Goal: Task Accomplishment & Management: Use online tool/utility

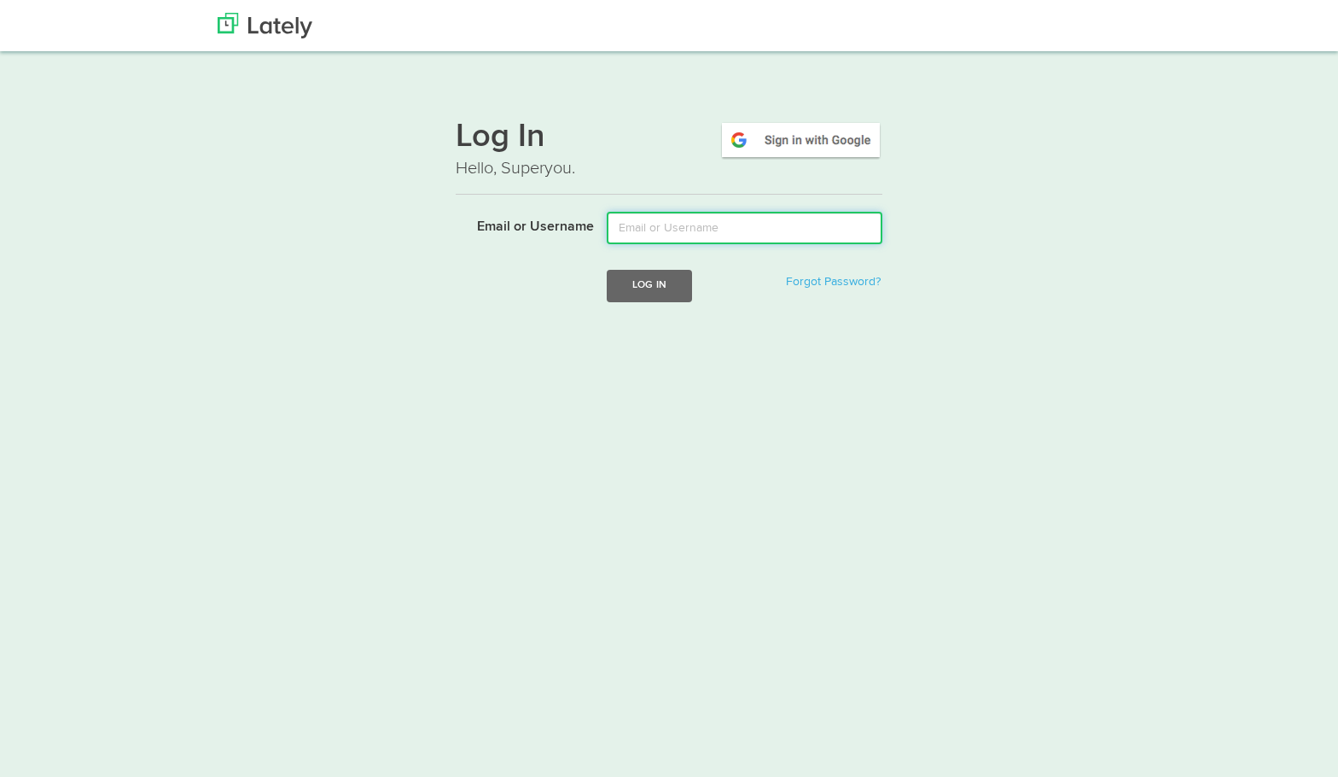
click at [639, 235] on input "Email or Username" at bounding box center [745, 228] width 276 height 32
type input "[PERSON_NAME][EMAIL_ADDRESS][DOMAIN_NAME]"
click at [670, 290] on button "Log In" at bounding box center [649, 286] width 85 height 32
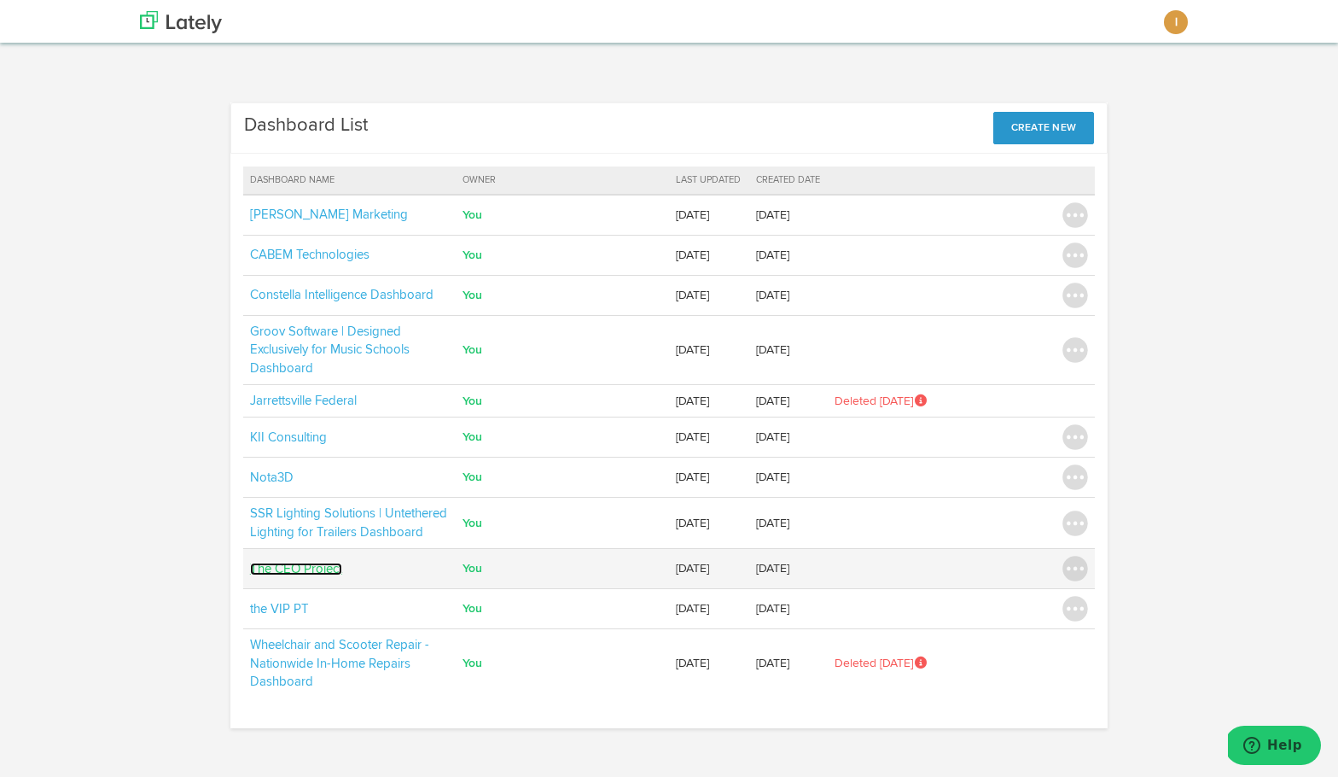
click at [315, 564] on link "The CEO Project" at bounding box center [296, 568] width 92 height 13
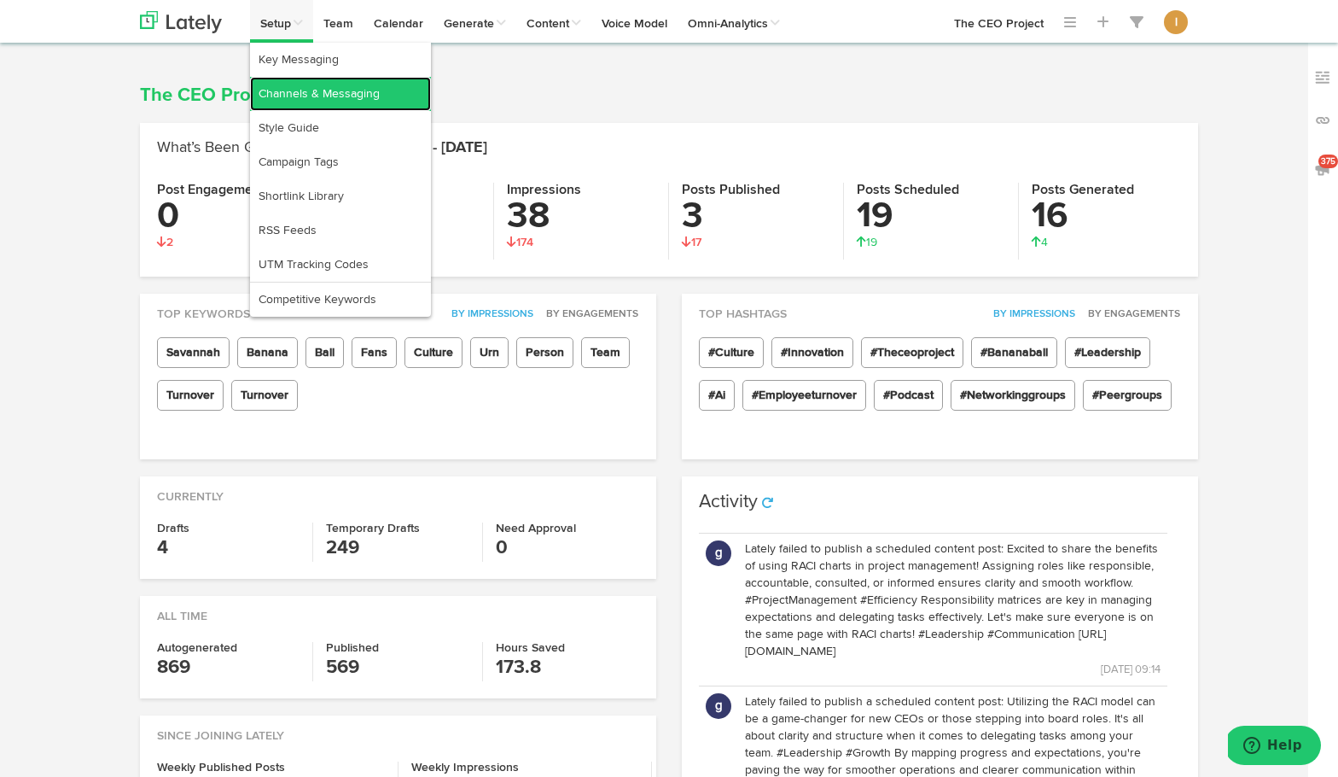
click at [293, 85] on link "Channels & Messaging" at bounding box center [340, 94] width 181 height 34
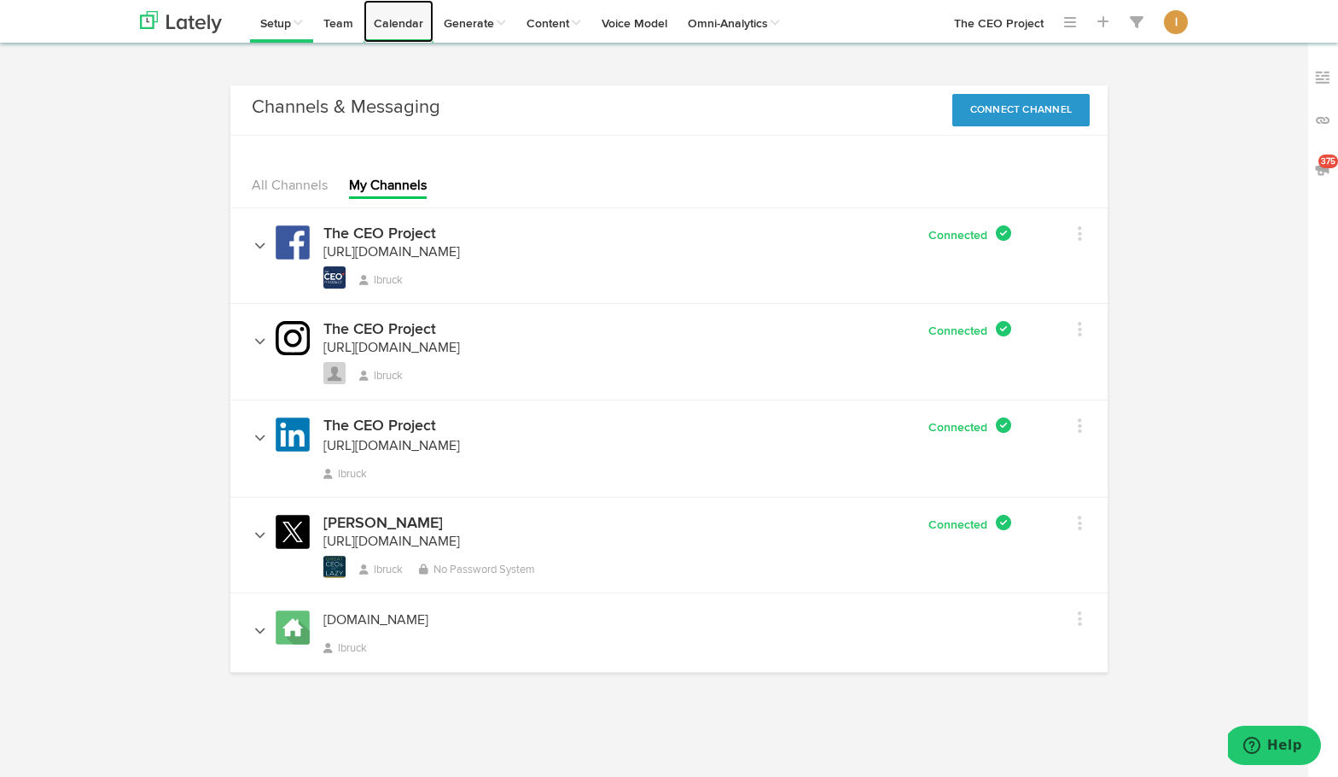
click at [408, 29] on link "Calendar" at bounding box center [399, 21] width 70 height 43
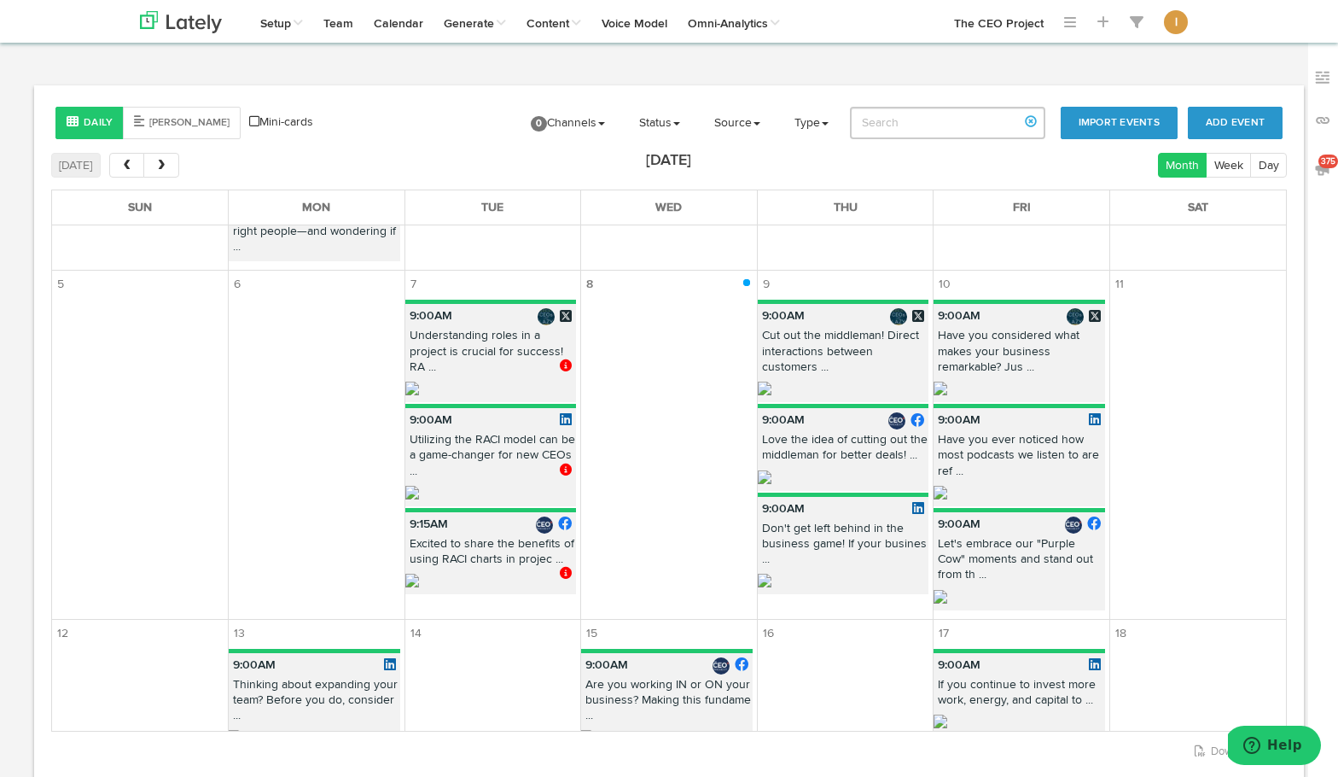
scroll to position [525, 0]
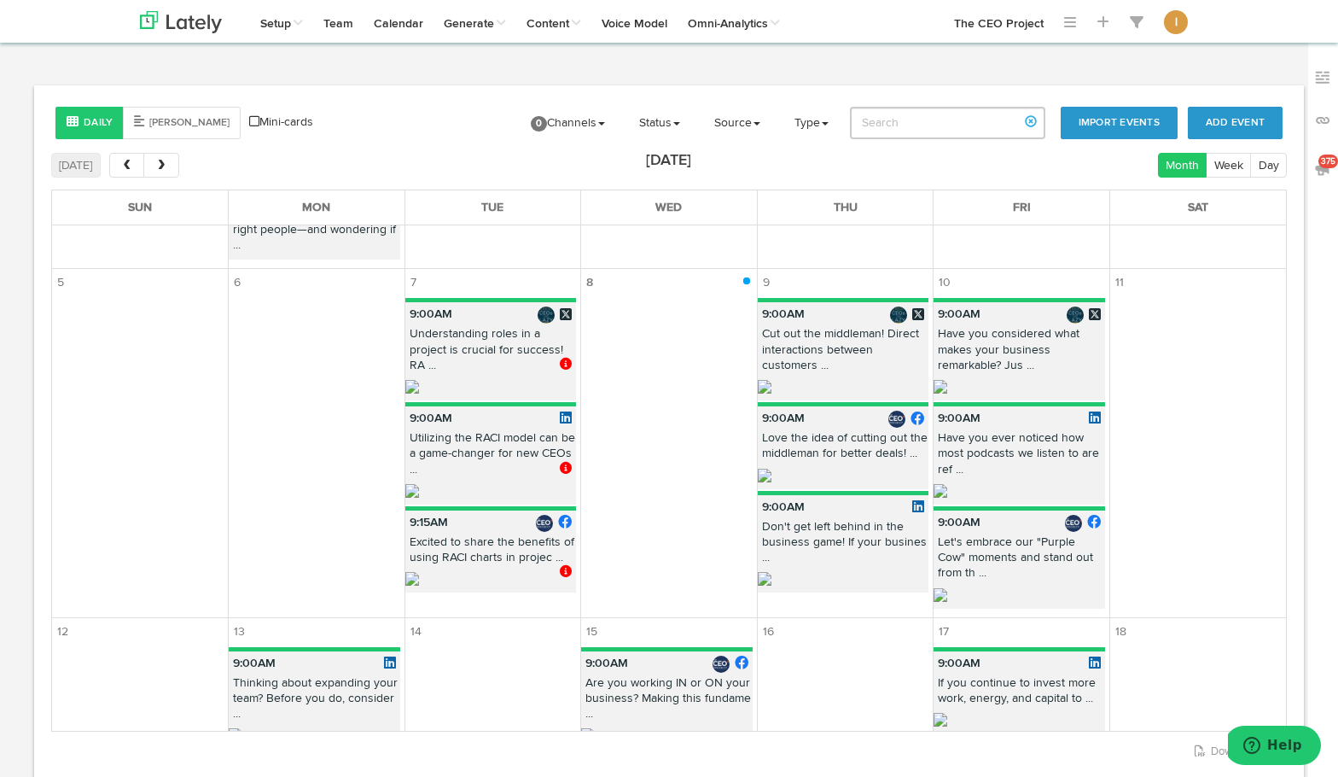
click at [564, 358] on span at bounding box center [568, 364] width 16 height 12
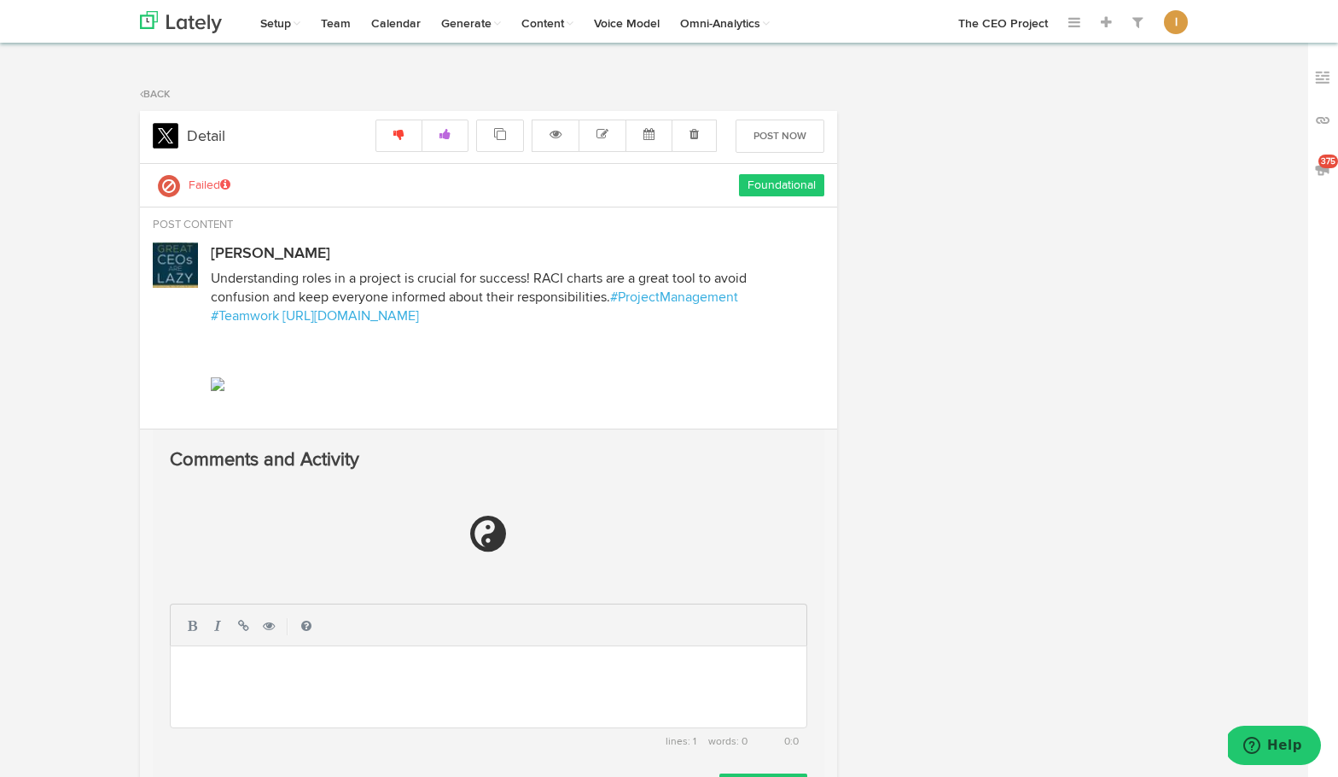
radio input "true"
select select "9"
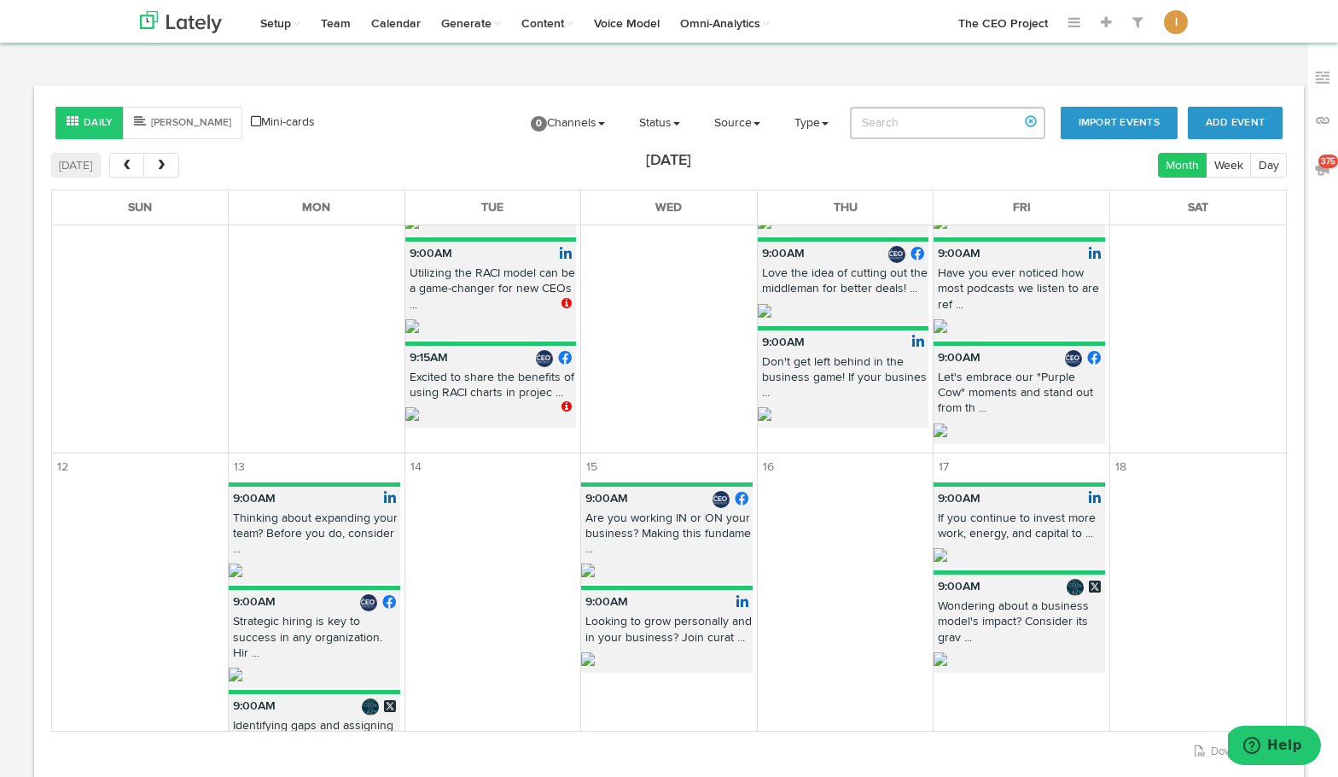
scroll to position [691, 0]
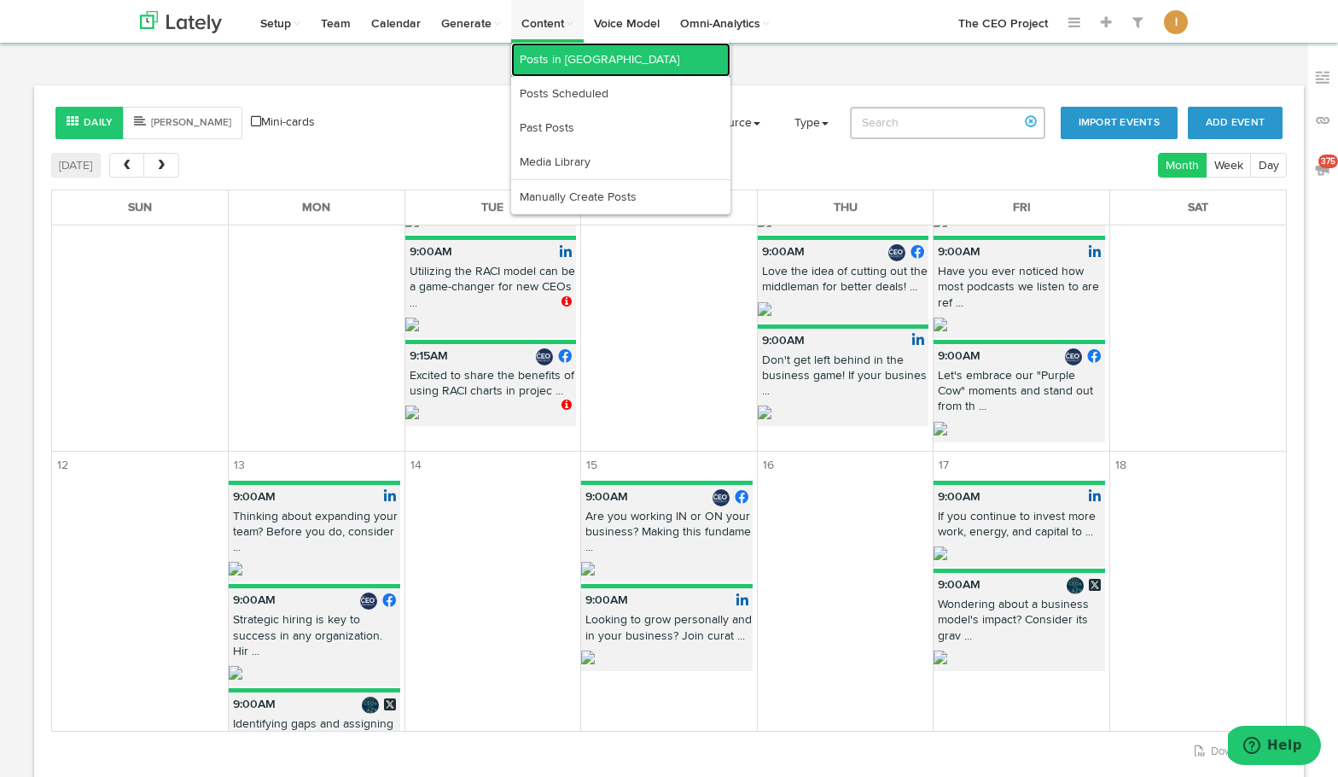
click at [549, 62] on link "Posts in Queue" at bounding box center [620, 60] width 219 height 34
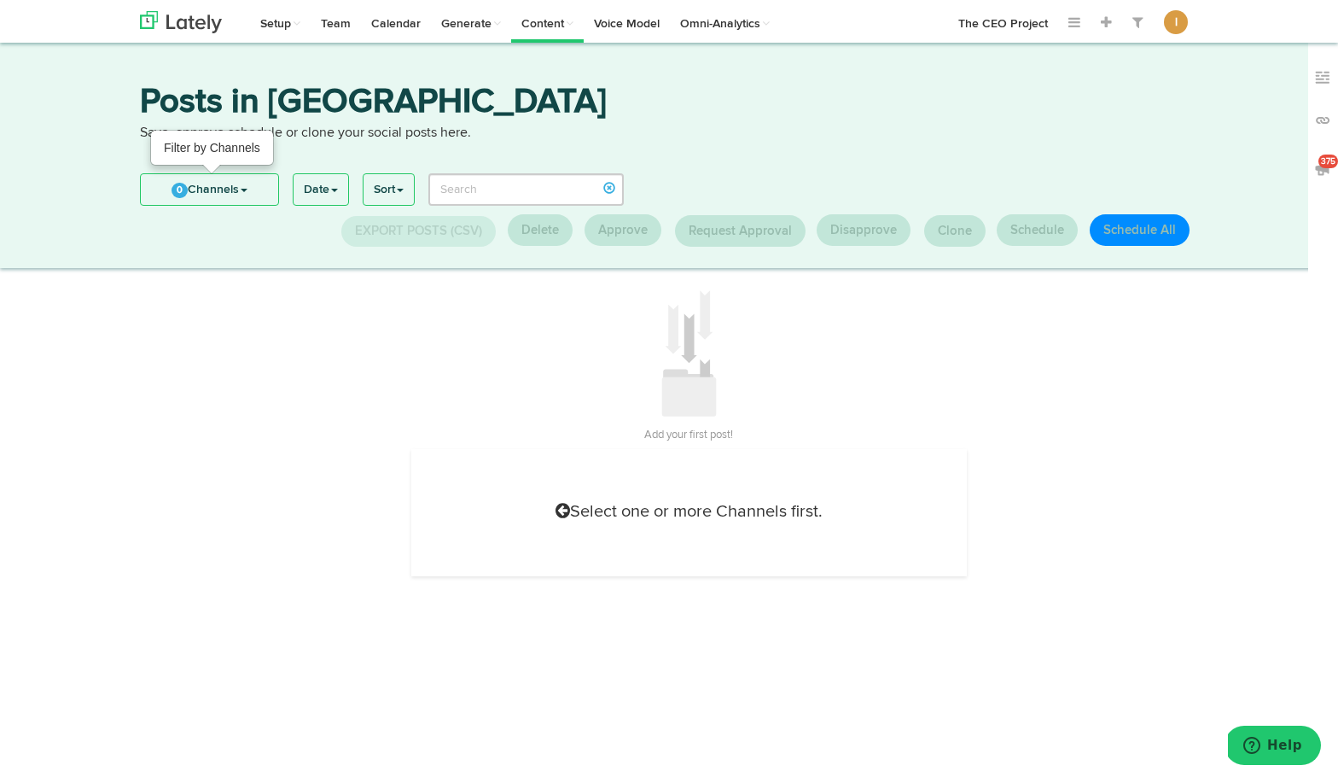
click at [242, 189] on link "0 Channels" at bounding box center [209, 189] width 137 height 31
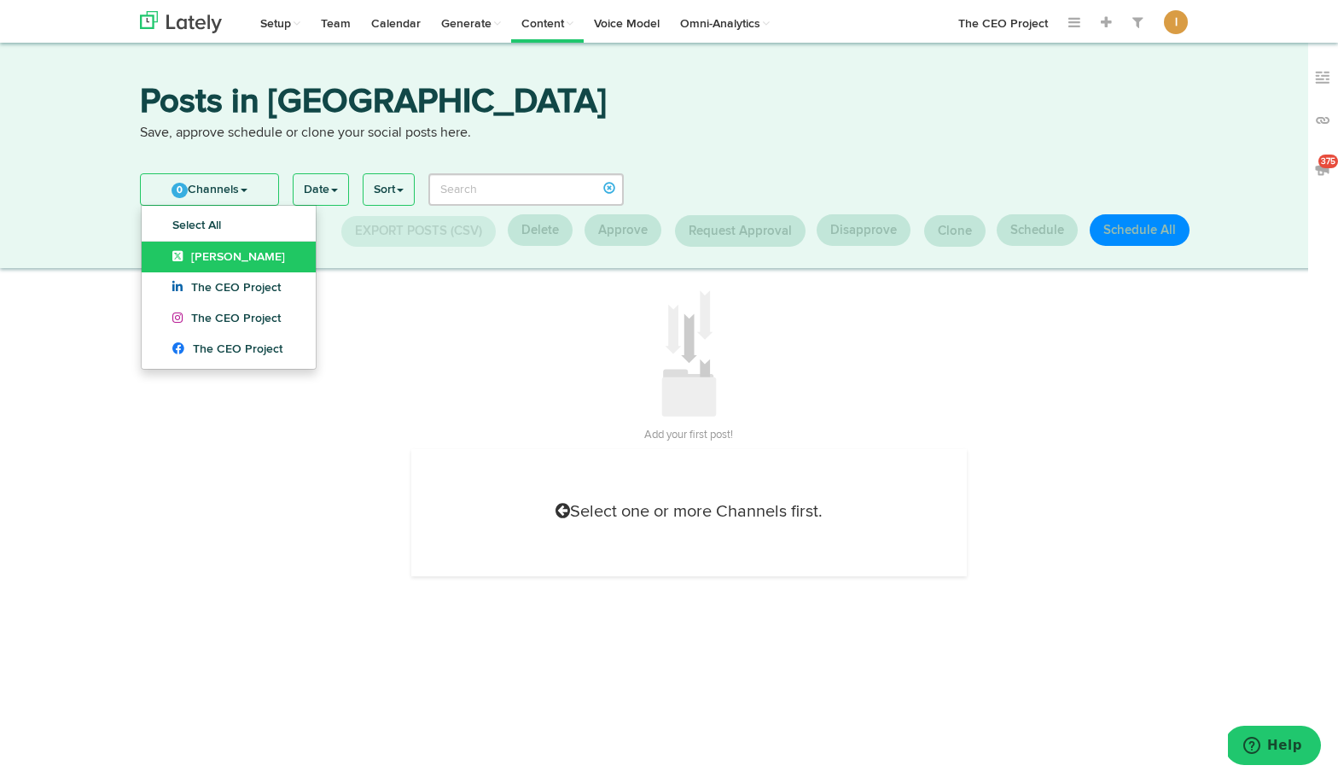
click at [207, 251] on span "Jim Schleckser" at bounding box center [228, 257] width 113 height 12
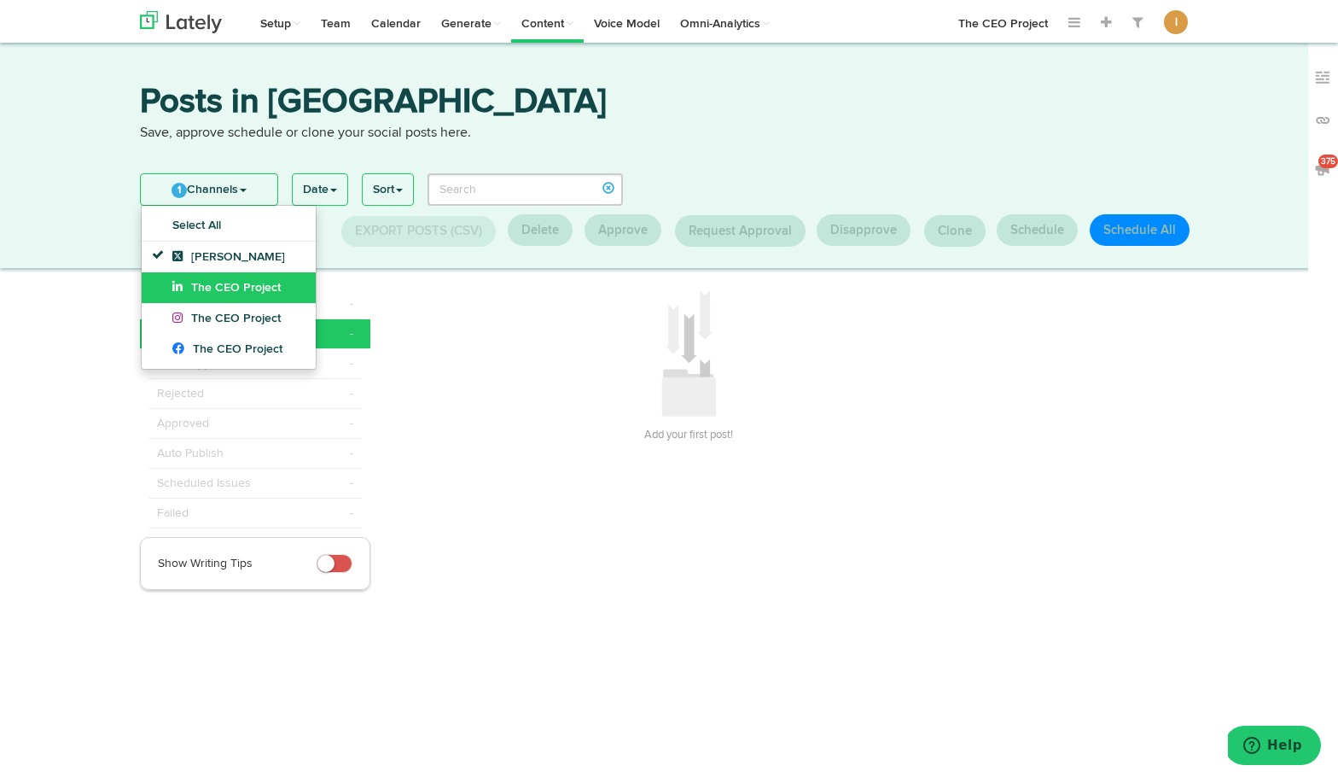
click at [207, 300] on link "The CEO Project" at bounding box center [229, 287] width 174 height 31
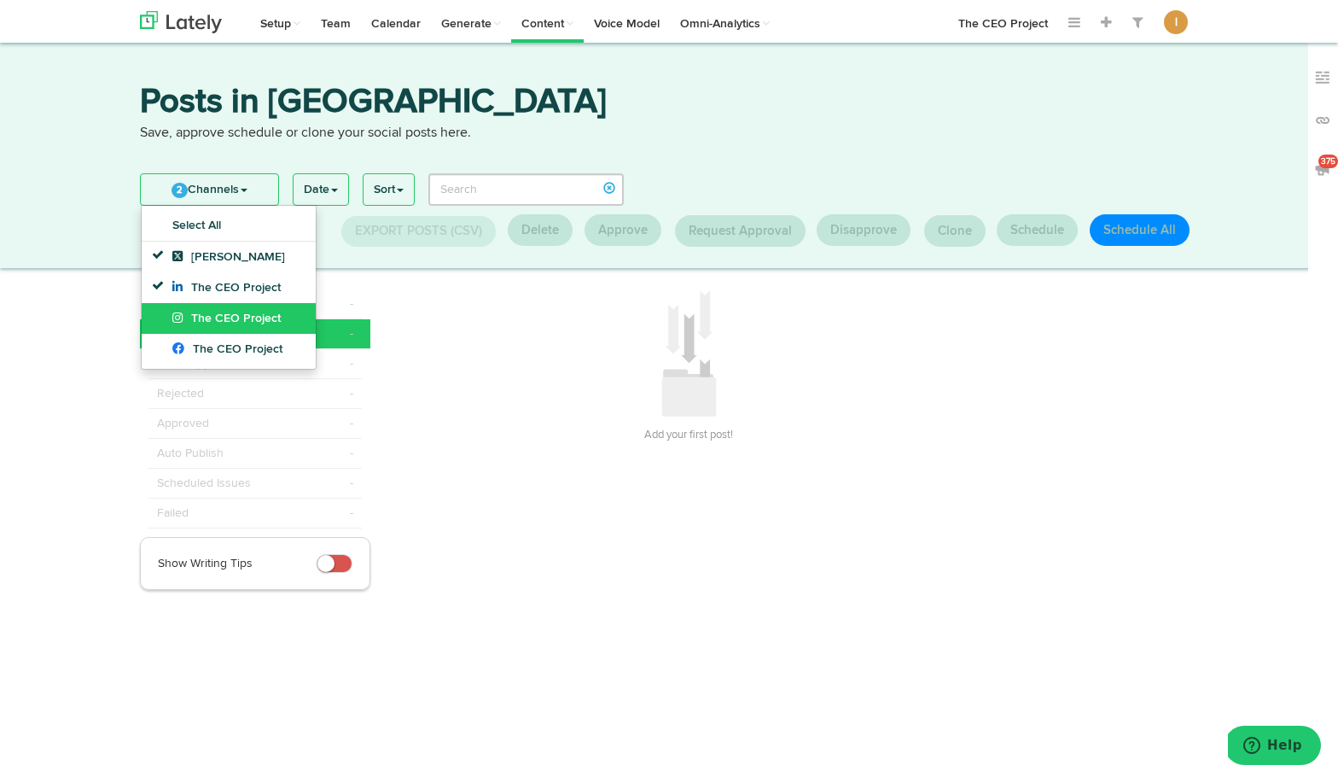
click at [207, 310] on link "The CEO Project" at bounding box center [229, 318] width 174 height 31
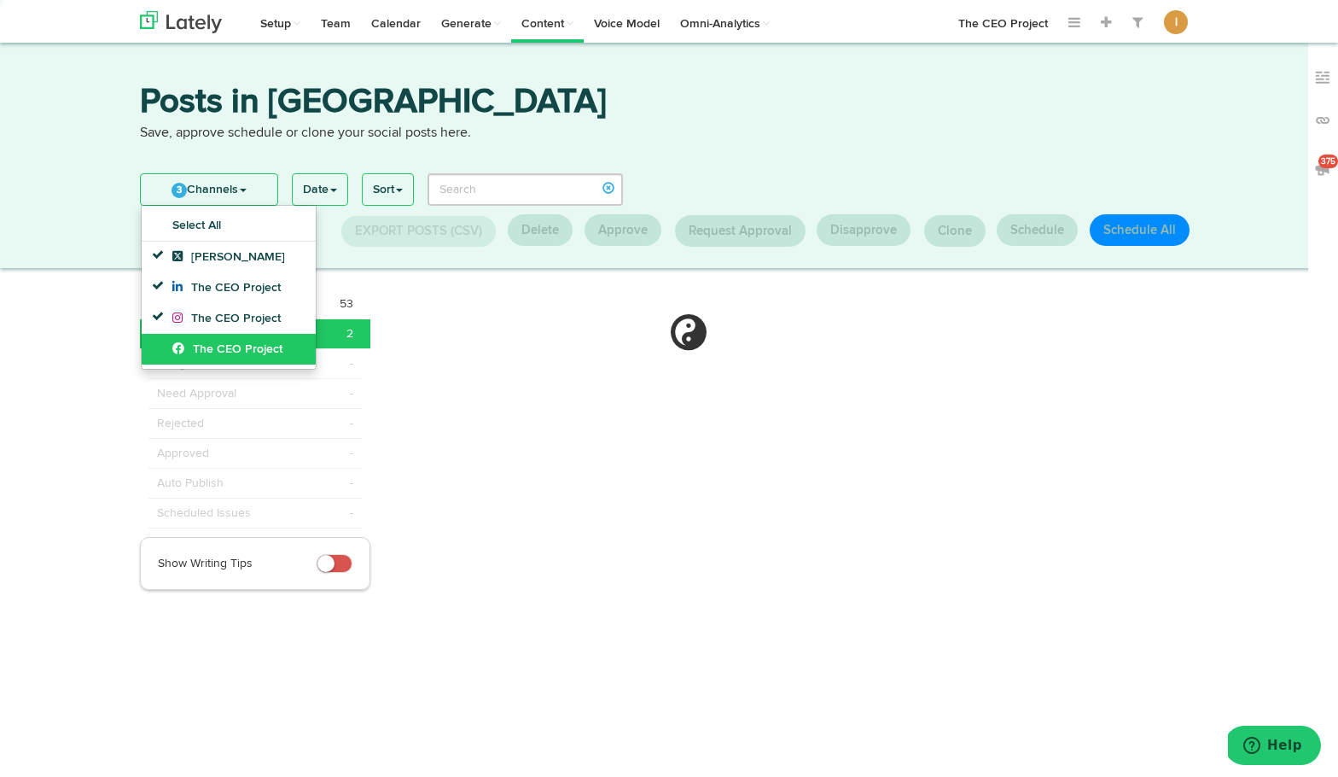
click at [207, 347] on span "The CEO Project" at bounding box center [227, 349] width 110 height 12
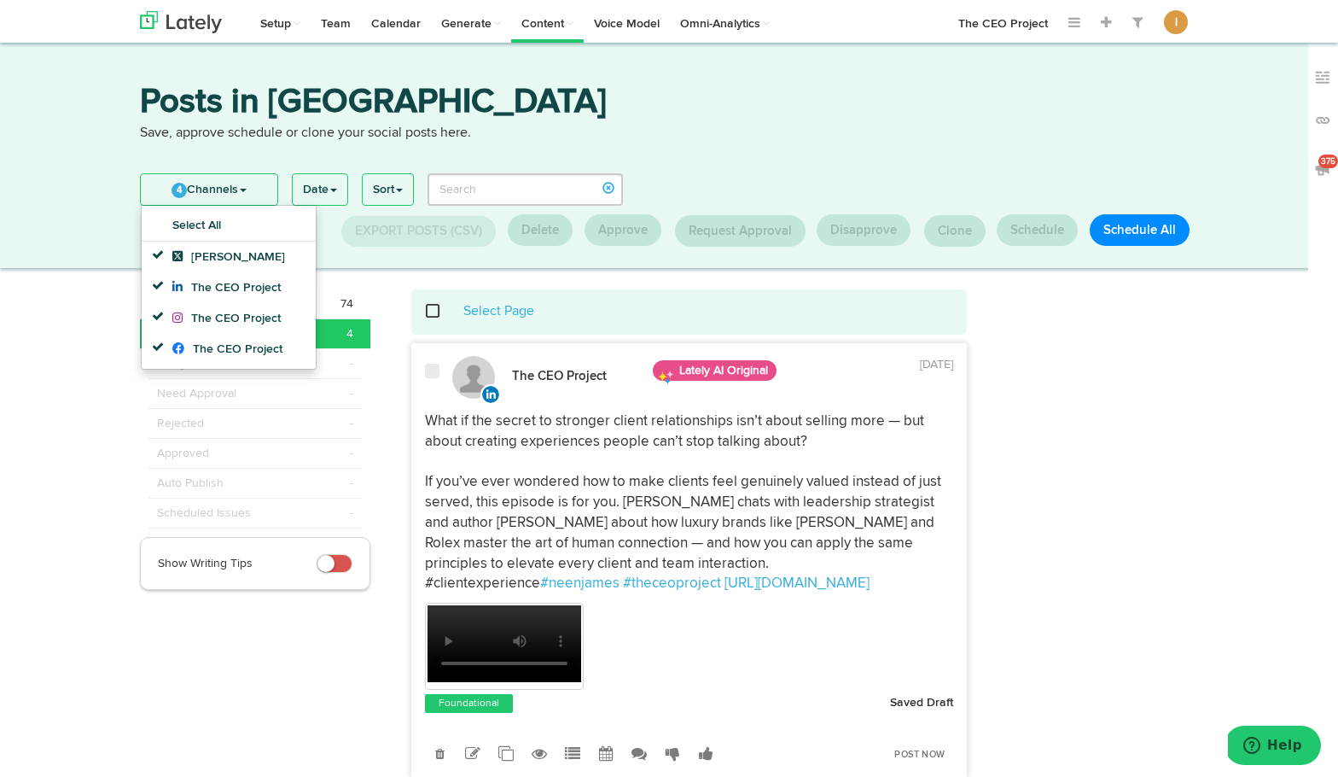
click at [432, 312] on span at bounding box center [442, 311] width 36 height 12
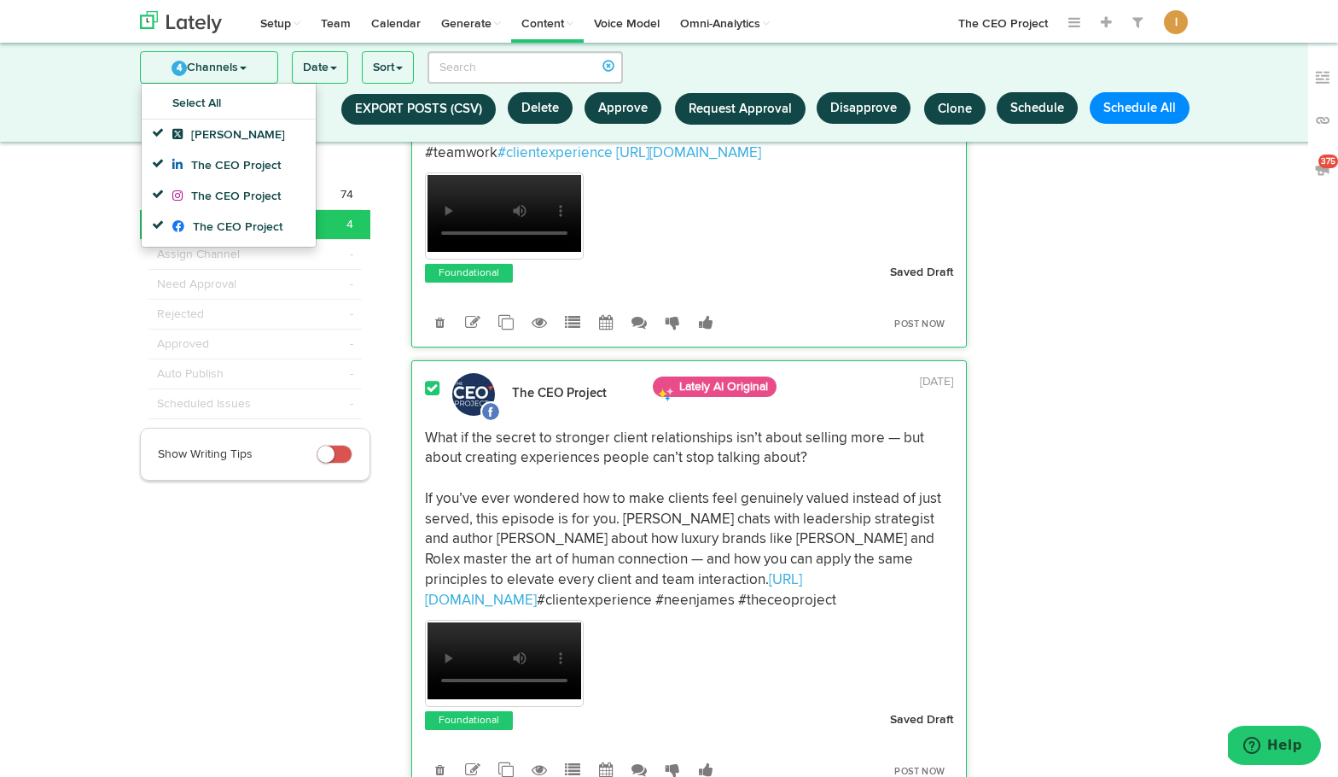
scroll to position [1271, 0]
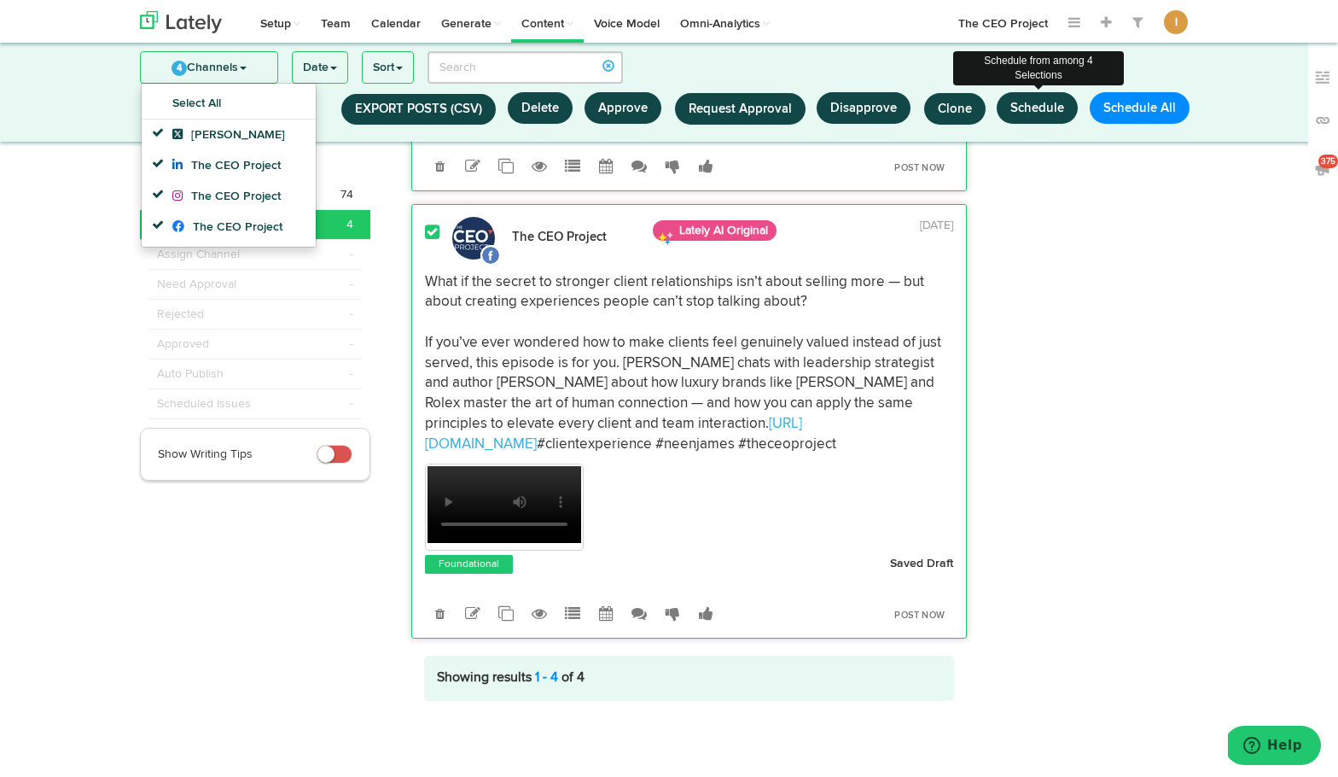
click at [1048, 115] on button "Schedule" at bounding box center [1037, 108] width 81 height 32
select select "11"
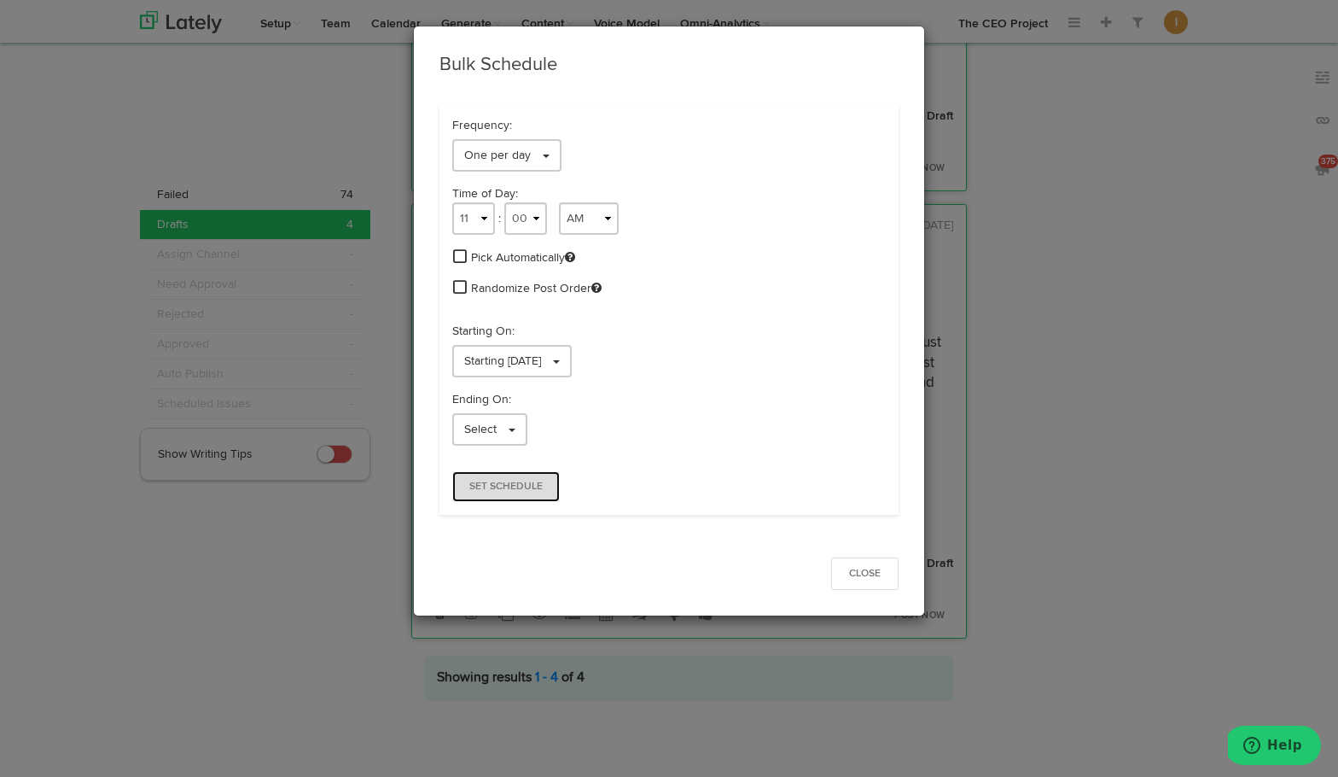
click at [546, 487] on button "Set Schedule" at bounding box center [506, 486] width 108 height 31
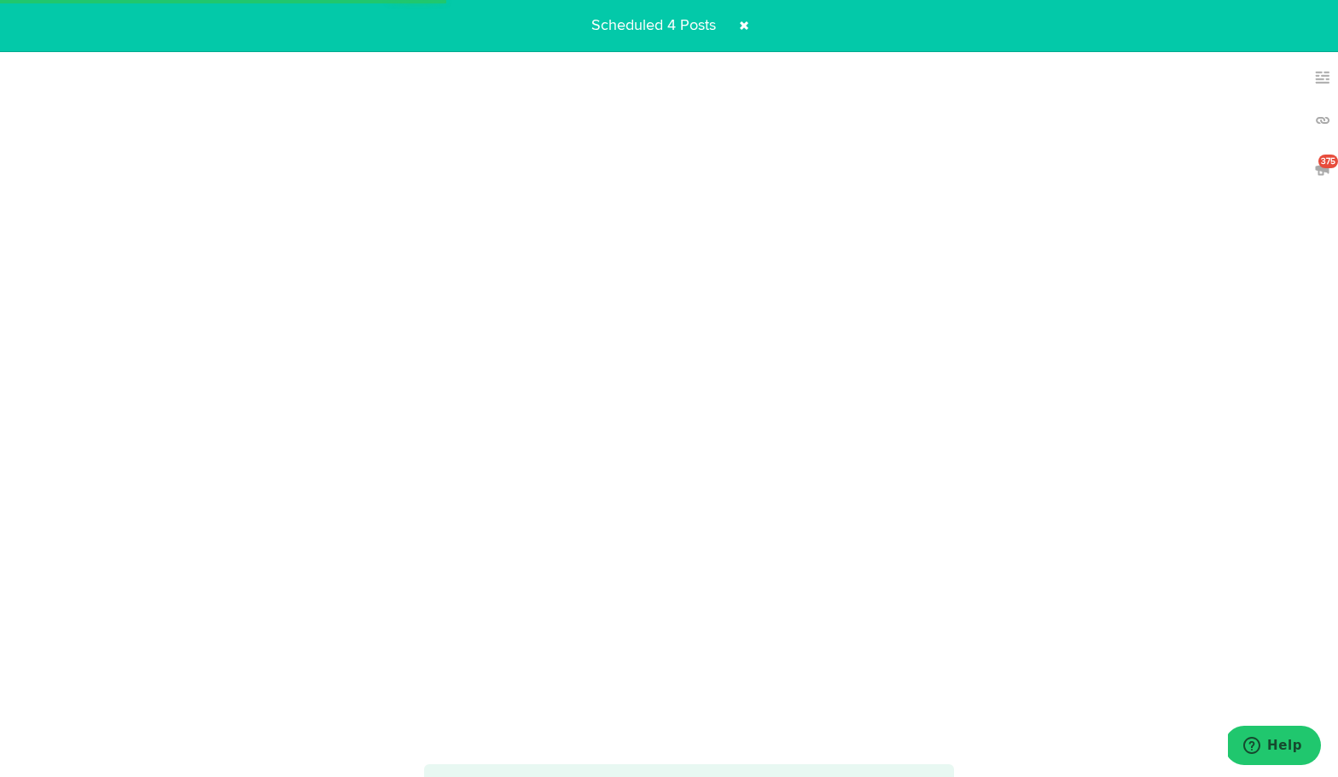
scroll to position [0, 0]
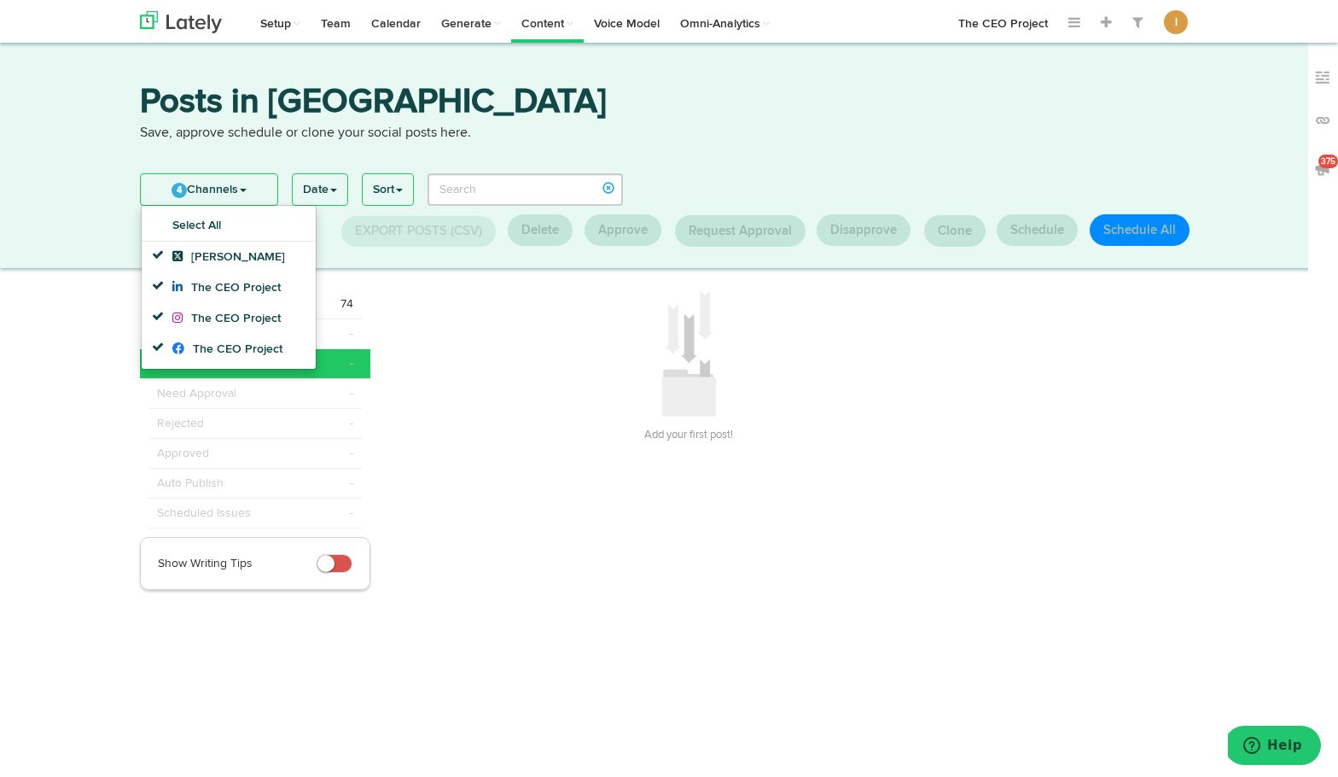
click at [602, 139] on p "Save, approve schedule or clone your social posts here." at bounding box center [669, 134] width 1058 height 20
